Goal: Complete application form

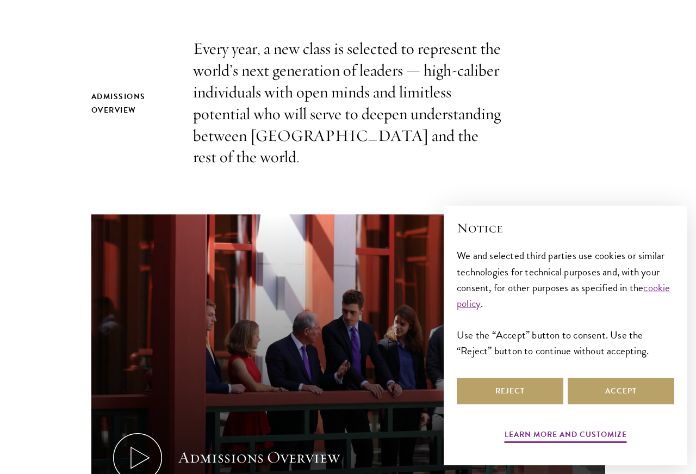
scroll to position [351, 0]
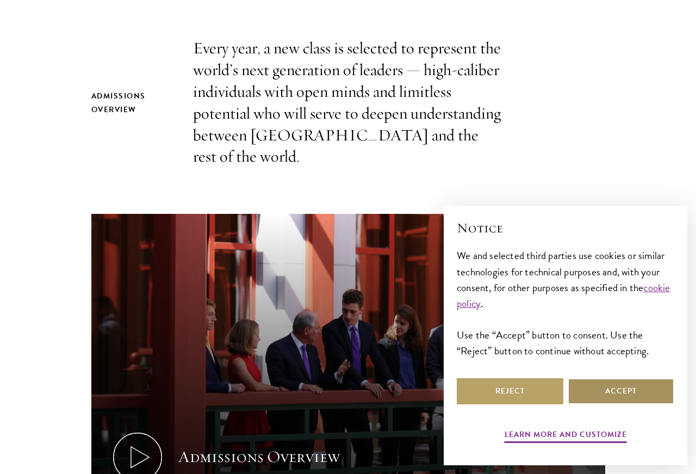
click at [604, 404] on button "Accept" at bounding box center [621, 391] width 107 height 26
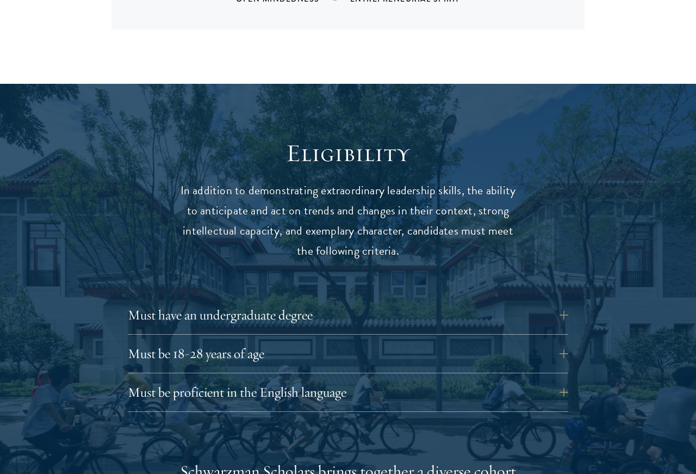
scroll to position [1274, 0]
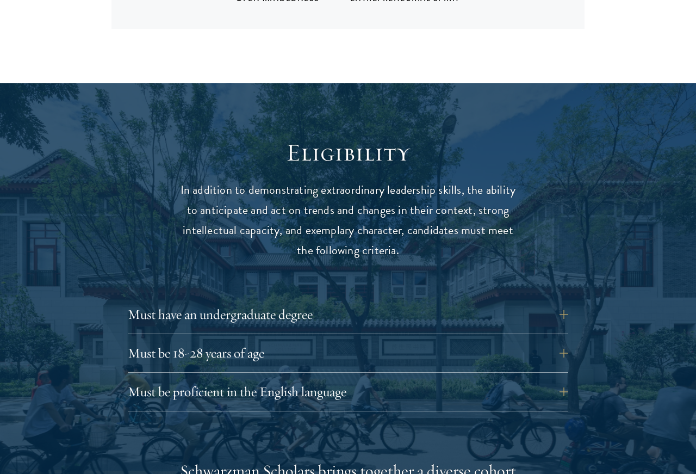
click at [554, 305] on button "Must have an undergraduate degree" at bounding box center [348, 314] width 441 height 26
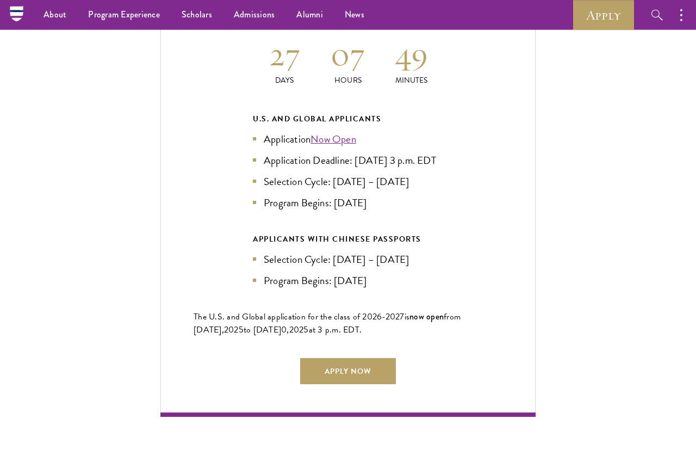
scroll to position [2483, 0]
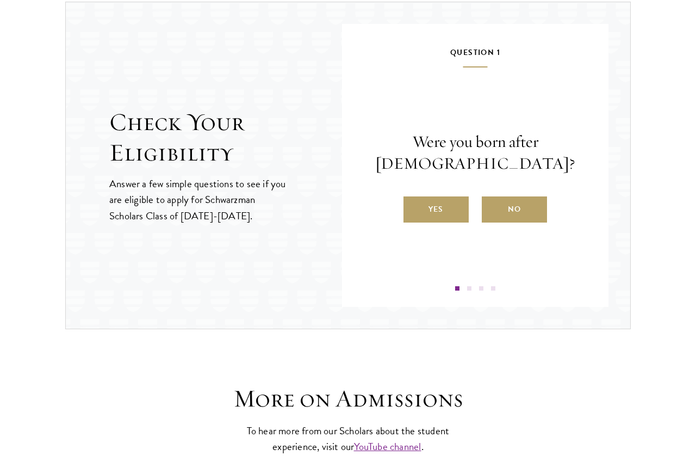
click at [440, 214] on label "Yes" at bounding box center [436, 209] width 65 height 26
click at [413, 207] on input "Yes" at bounding box center [409, 202] width 10 height 10
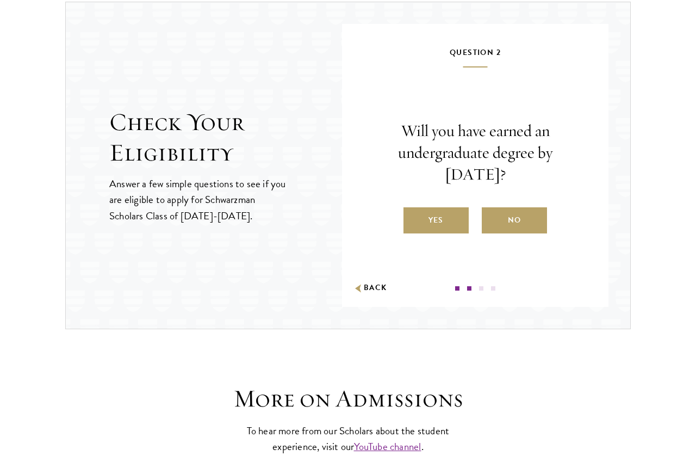
click at [441, 214] on label "Yes" at bounding box center [436, 220] width 65 height 26
click at [413, 214] on input "Yes" at bounding box center [409, 213] width 10 height 10
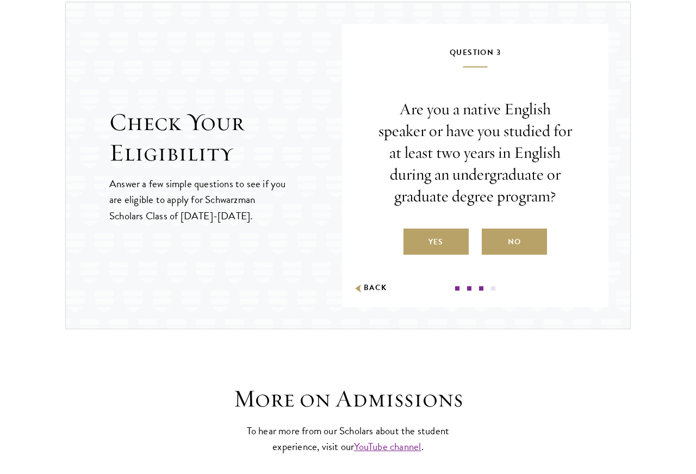
click at [446, 235] on label "Yes" at bounding box center [436, 241] width 65 height 26
click at [413, 235] on input "Yes" at bounding box center [409, 235] width 10 height 10
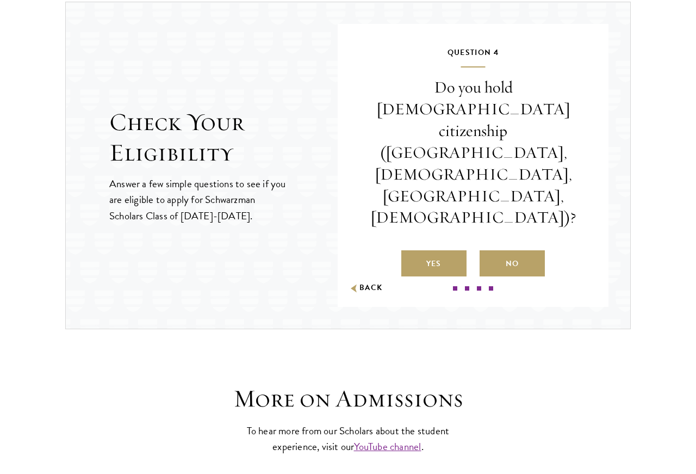
click at [524, 250] on label "No" at bounding box center [512, 263] width 65 height 26
click at [490, 252] on input "No" at bounding box center [485, 257] width 10 height 10
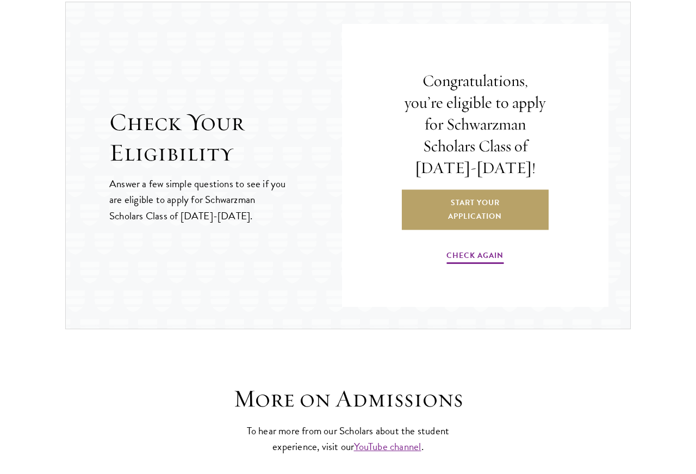
click at [496, 193] on link "Start Your Application" at bounding box center [475, 210] width 147 height 40
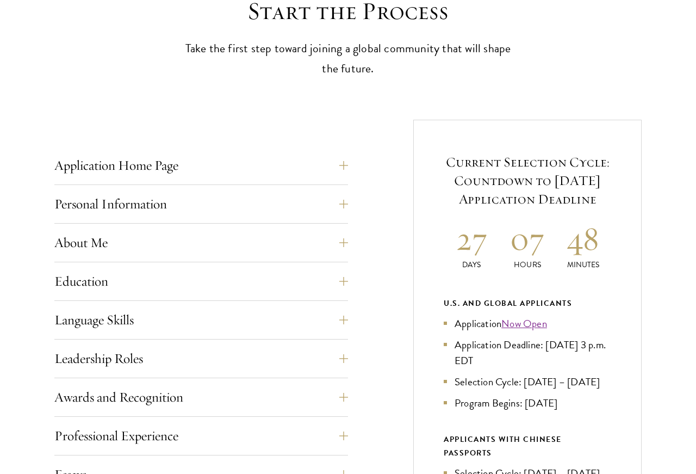
scroll to position [320, 0]
click at [346, 279] on button "Education" at bounding box center [201, 281] width 294 height 26
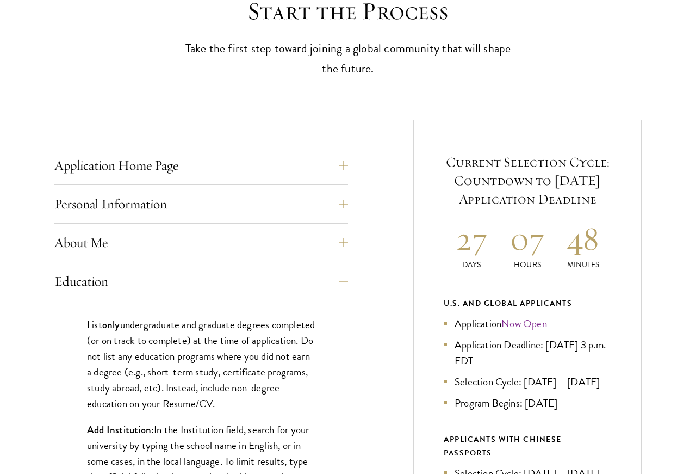
click at [348, 276] on button "Education" at bounding box center [201, 281] width 294 height 26
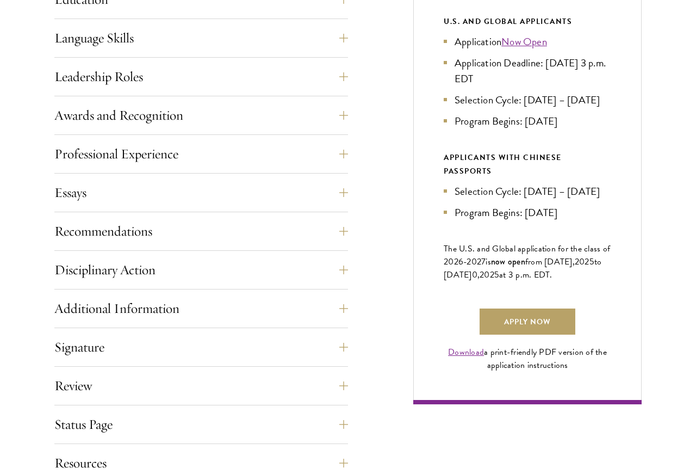
scroll to position [591, 0]
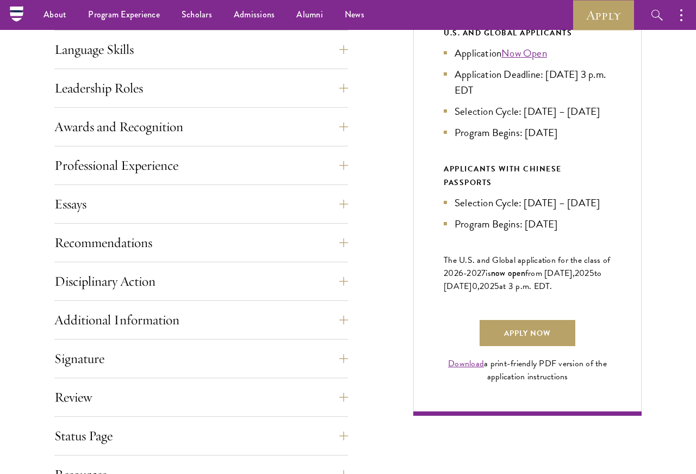
click at [339, 196] on button "Essays" at bounding box center [201, 204] width 294 height 26
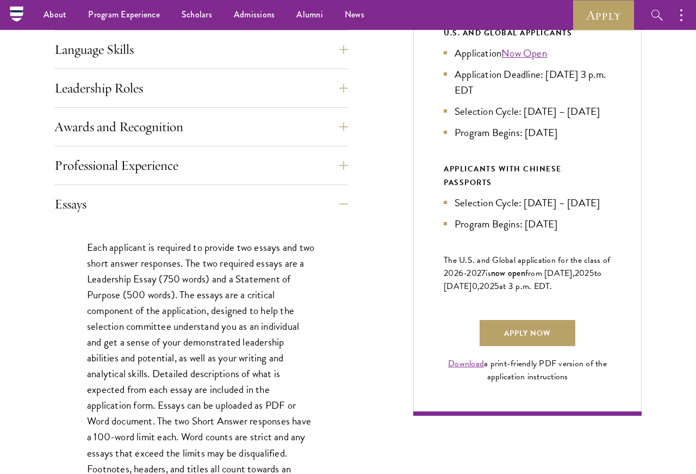
click at [348, 204] on button "Essays" at bounding box center [201, 204] width 294 height 26
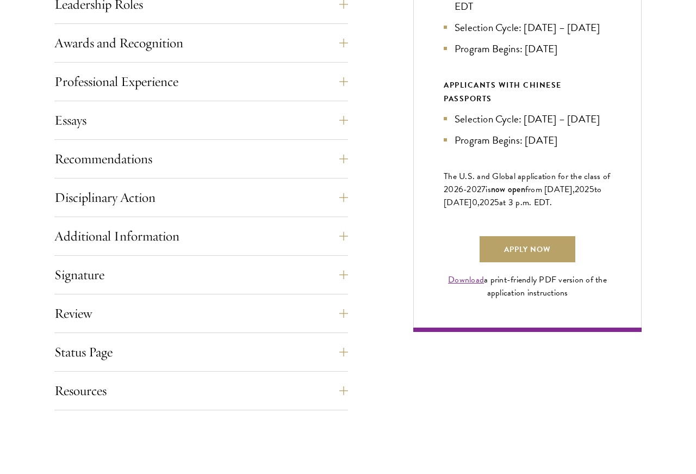
scroll to position [675, 0]
click at [348, 310] on button "Review" at bounding box center [201, 313] width 294 height 26
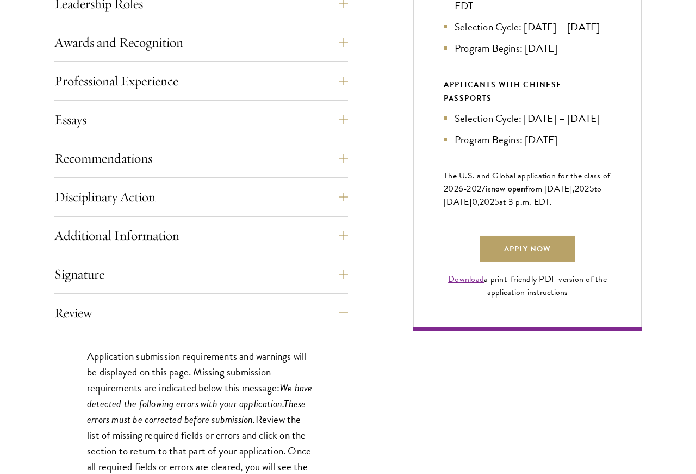
click at [348, 312] on button "Review" at bounding box center [201, 313] width 294 height 26
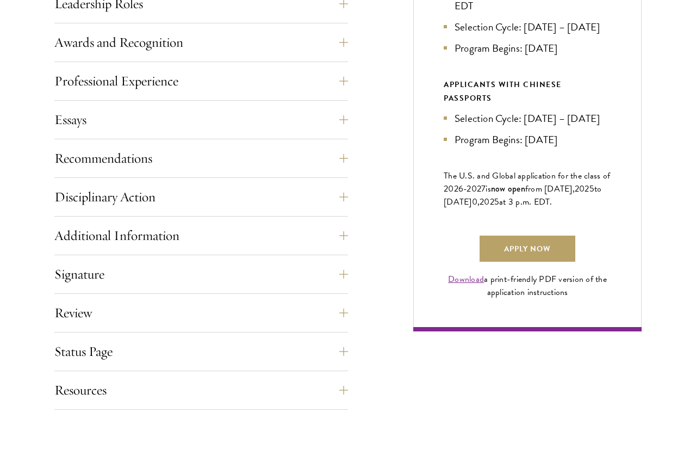
click at [347, 238] on button "Additional Information" at bounding box center [201, 235] width 294 height 26
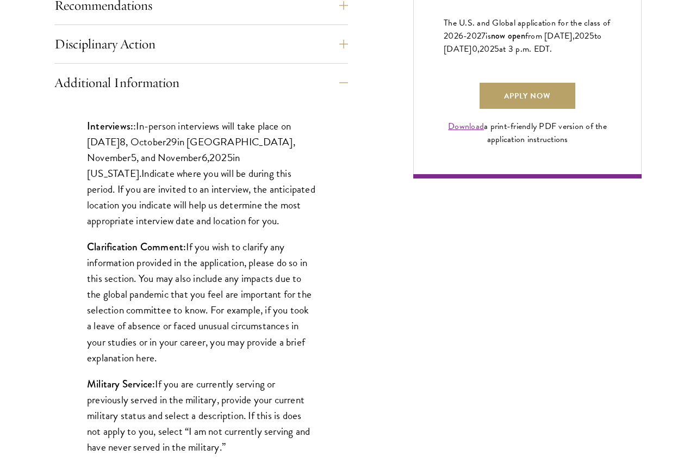
scroll to position [829, 0]
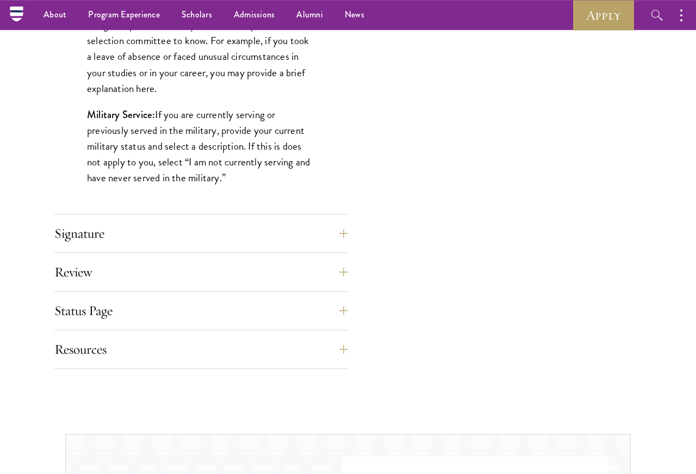
click at [348, 305] on button "Status Page" at bounding box center [201, 311] width 294 height 26
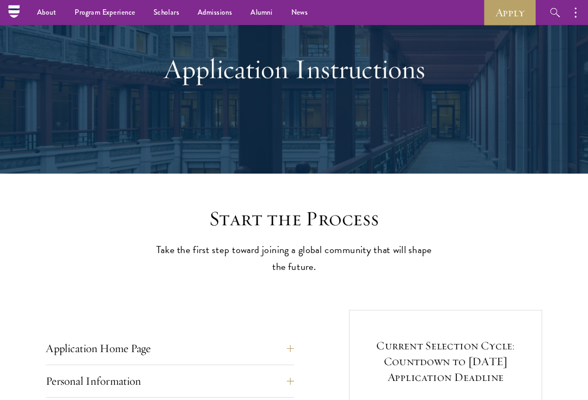
scroll to position [0, 0]
